Goal: Task Accomplishment & Management: Complete application form

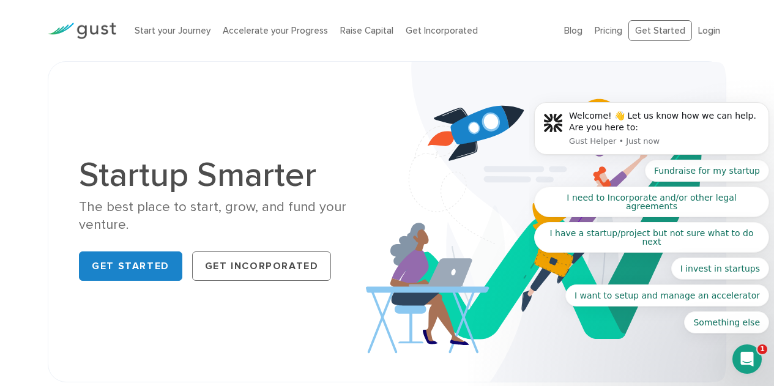
click at [657, 37] on body "Welcome! 👋 Let us know how we can help. Are you here to: Gust Helper • Just now…" at bounding box center [651, 148] width 235 height 399
click at [649, 29] on body "Welcome! 👋 Let us know how we can help. Are you here to: Gust Helper • Just now…" at bounding box center [651, 148] width 235 height 399
click at [144, 265] on link "Get Started" at bounding box center [130, 266] width 103 height 29
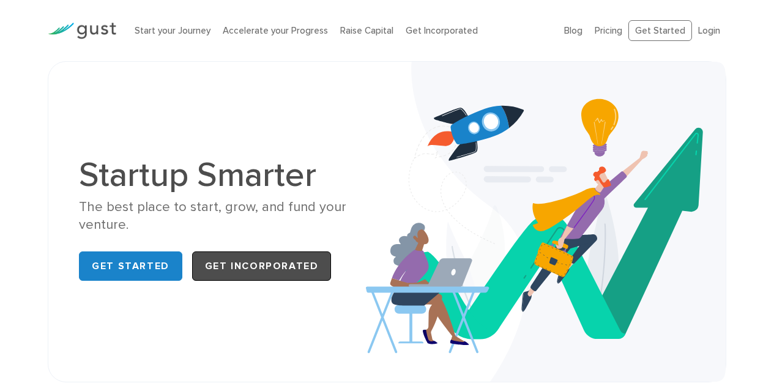
click at [234, 268] on link "Get Incorporated" at bounding box center [262, 266] width 140 height 29
